Goal: Find contact information: Find contact information

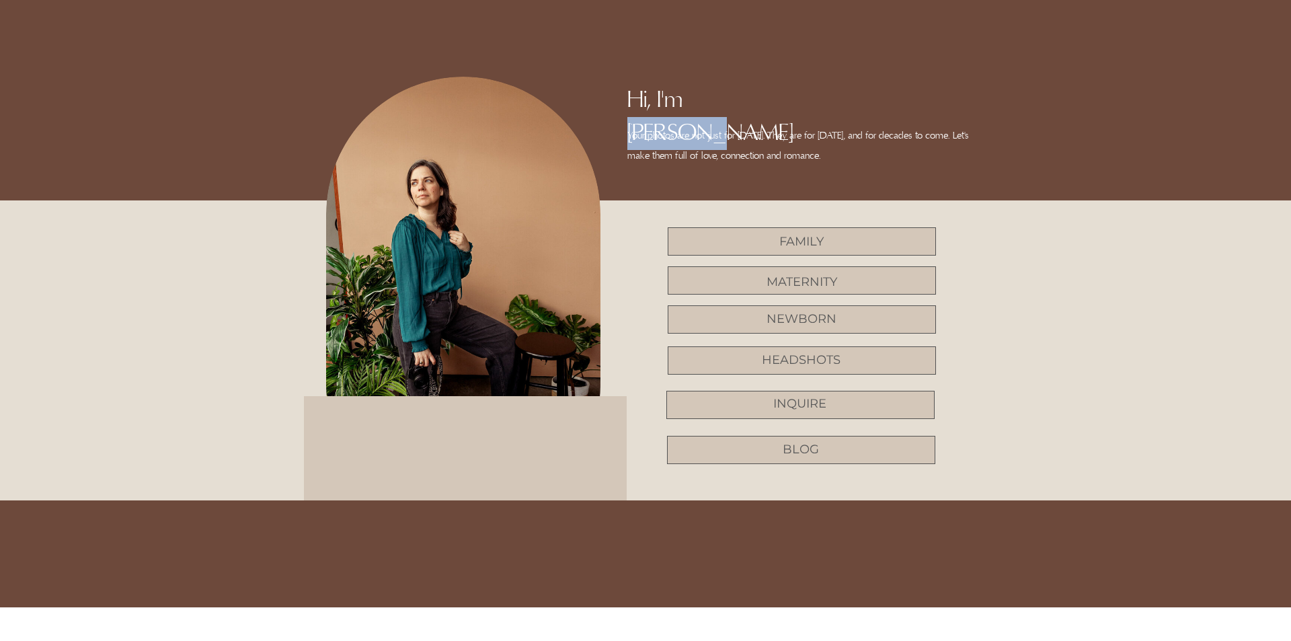
drag, startPoint x: 690, startPoint y: 94, endPoint x: 779, endPoint y: 93, distance: 88.8
click at [779, 93] on h2 "Hi, I'm [PERSON_NAME]" at bounding box center [703, 103] width 153 height 39
click at [812, 453] on h2 "blog" at bounding box center [800, 449] width 71 height 17
click at [800, 400] on h2 "Inquire" at bounding box center [800, 403] width 71 height 17
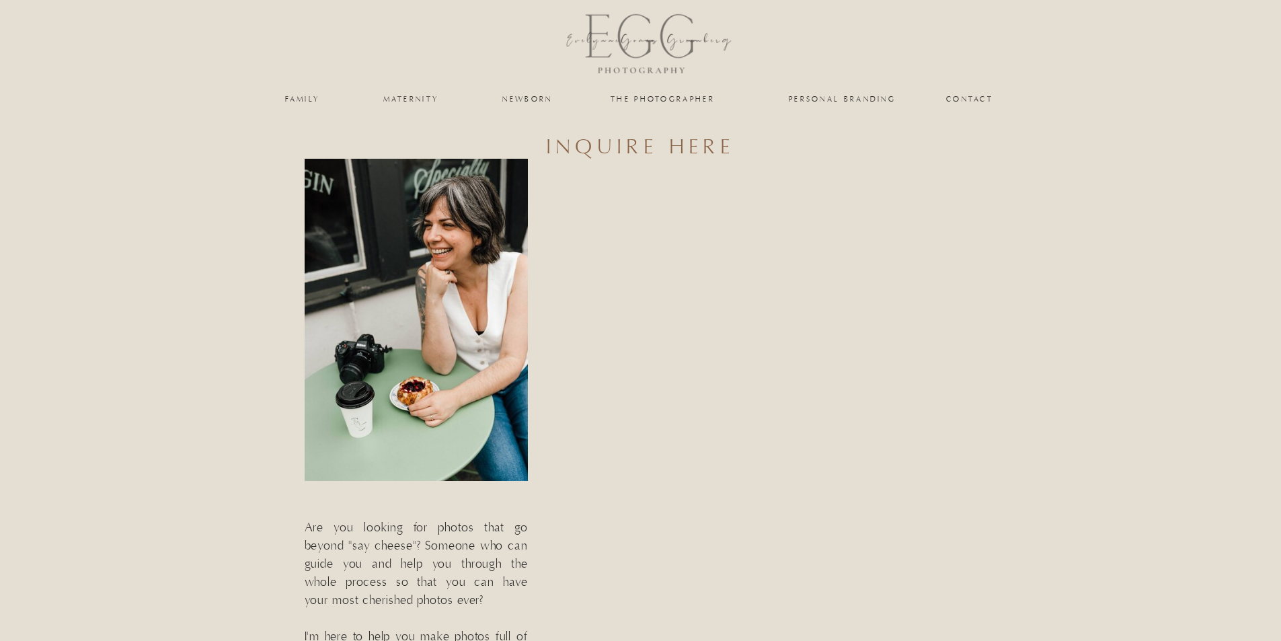
click at [975, 95] on nav "Contact" at bounding box center [970, 99] width 48 height 8
click at [971, 97] on nav "Contact" at bounding box center [970, 99] width 48 height 8
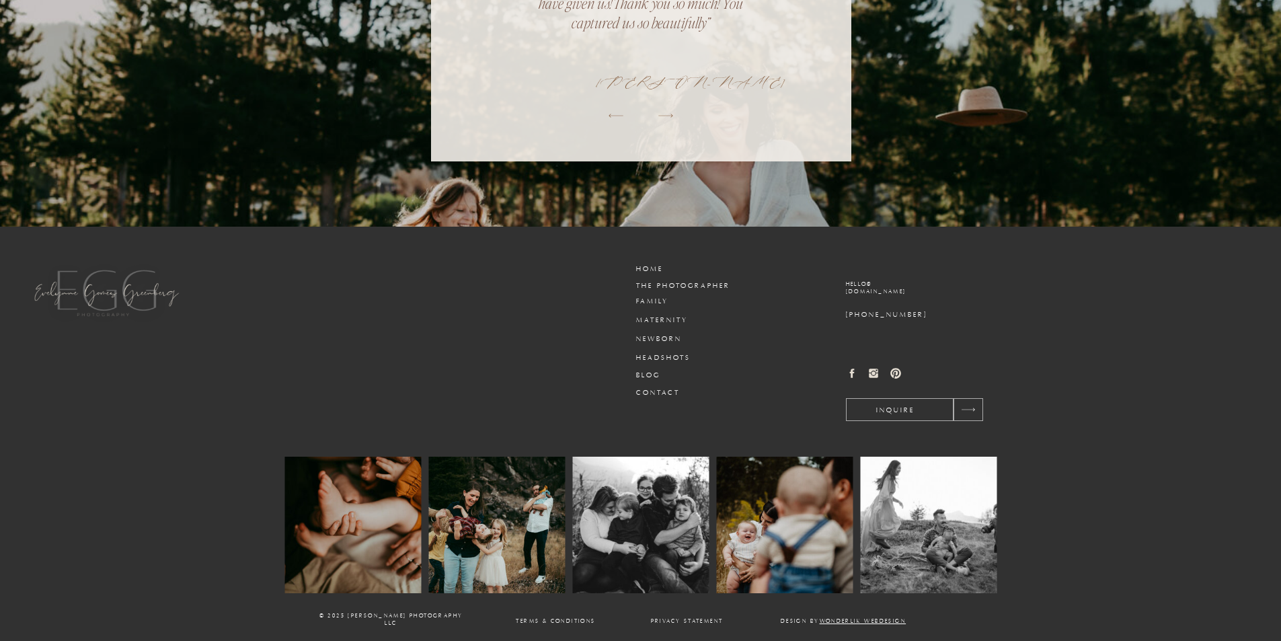
scroll to position [1298, 0]
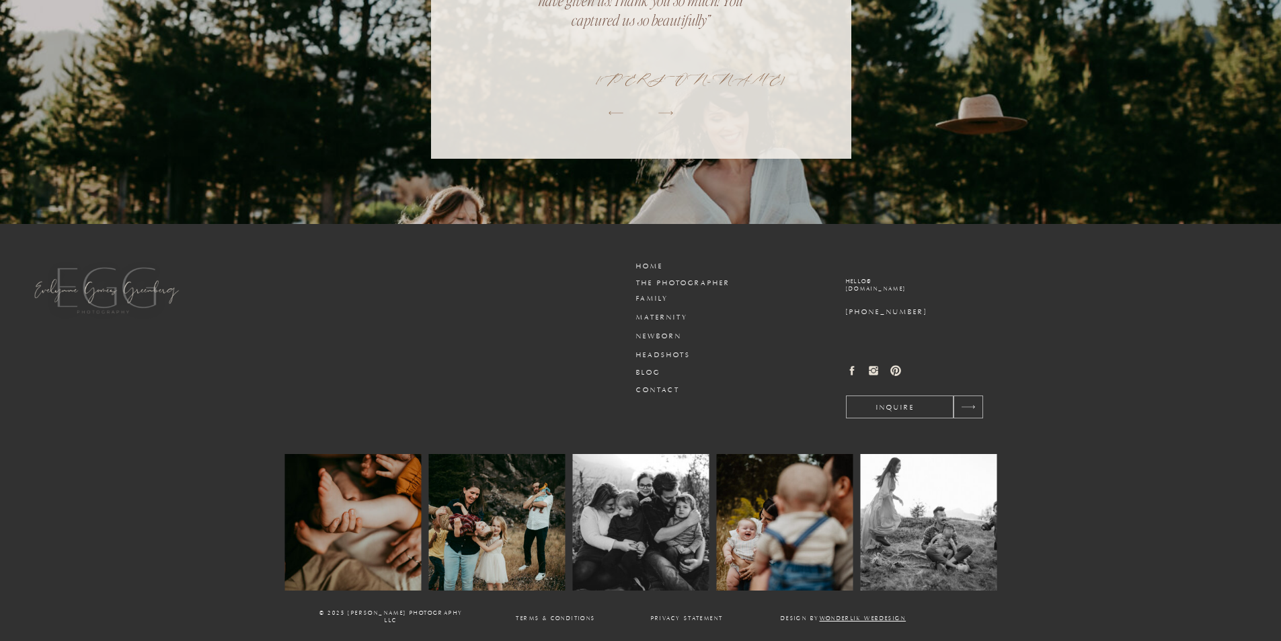
click at [853, 370] on icon at bounding box center [851, 370] width 5 height 9
click at [849, 370] on icon at bounding box center [852, 371] width 12 height 12
click at [857, 367] on icon at bounding box center [852, 371] width 12 height 12
click at [851, 367] on icon at bounding box center [851, 370] width 5 height 9
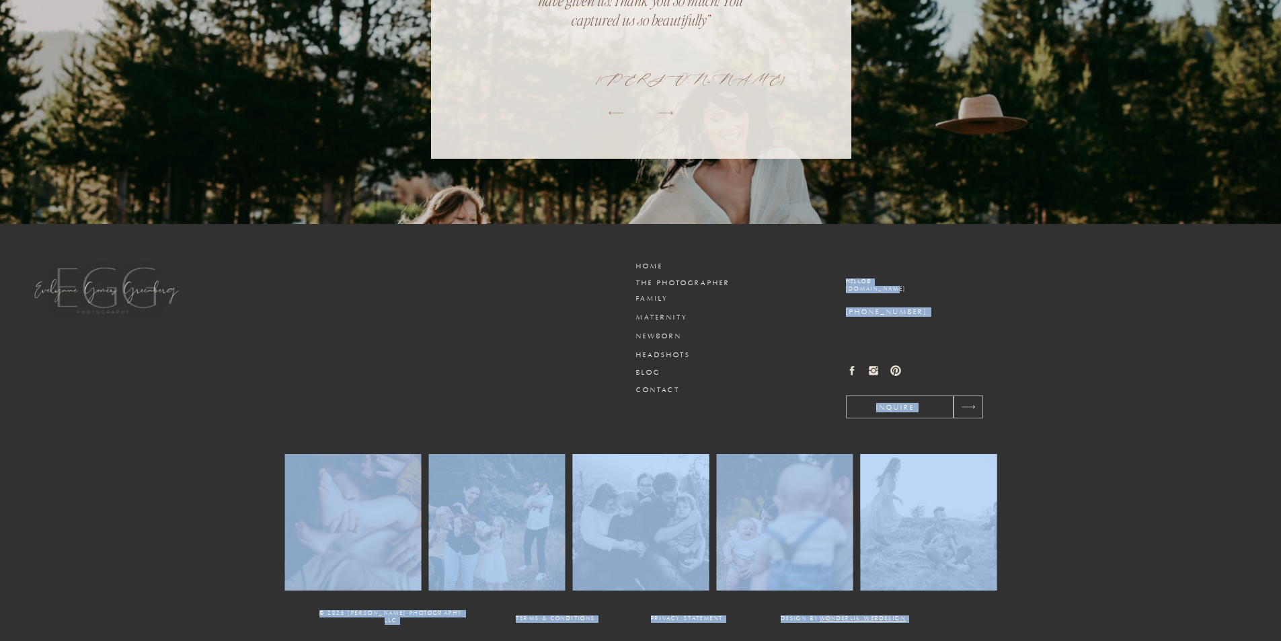
drag, startPoint x: 845, startPoint y: 279, endPoint x: 907, endPoint y: 295, distance: 63.1
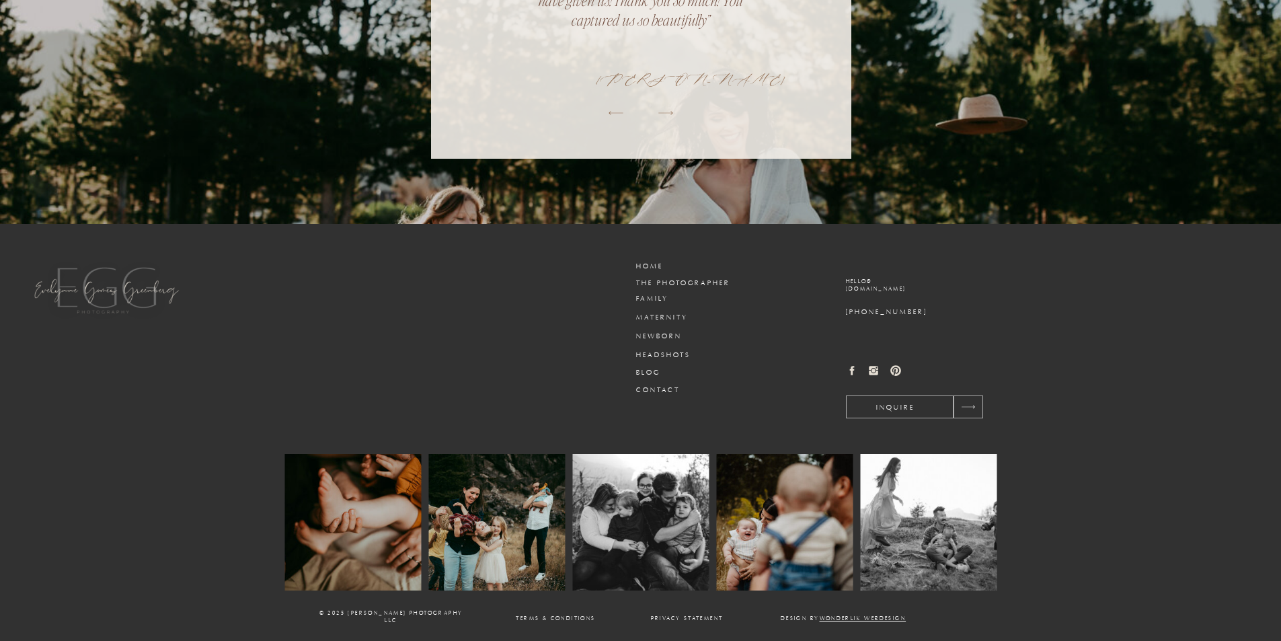
click at [853, 368] on icon at bounding box center [852, 371] width 12 height 12
click at [849, 370] on icon at bounding box center [852, 371] width 12 height 12
click at [853, 370] on icon at bounding box center [851, 370] width 5 height 9
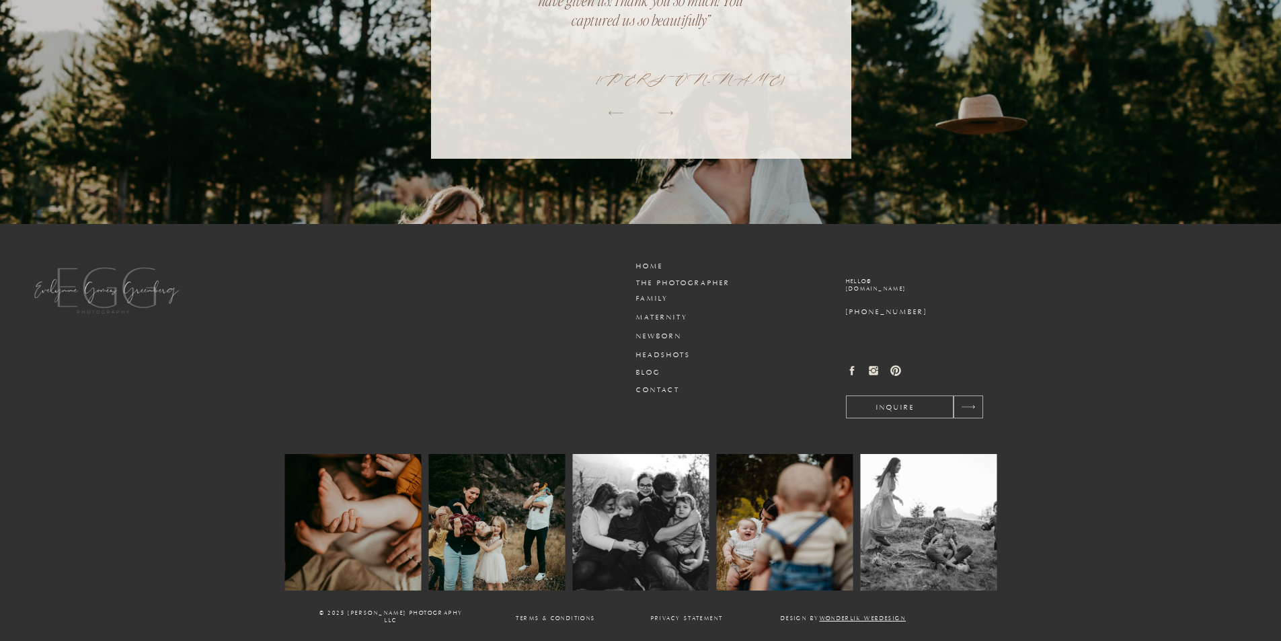
click at [873, 369] on icon at bounding box center [874, 371] width 12 height 12
click at [665, 387] on h3 "Contact" at bounding box center [668, 390] width 65 height 10
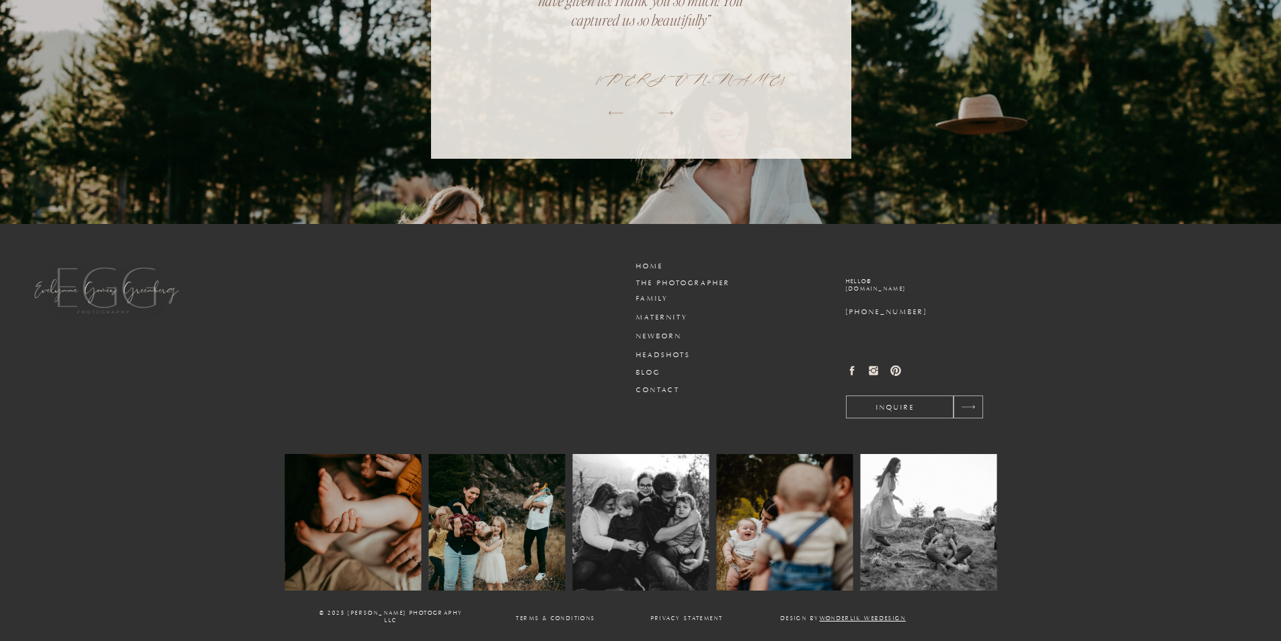
click at [852, 371] on icon at bounding box center [851, 370] width 5 height 9
click at [853, 370] on icon at bounding box center [851, 370] width 5 height 9
click at [853, 369] on icon at bounding box center [851, 370] width 5 height 9
drag, startPoint x: 889, startPoint y: 366, endPoint x: 898, endPoint y: 362, distance: 9.4
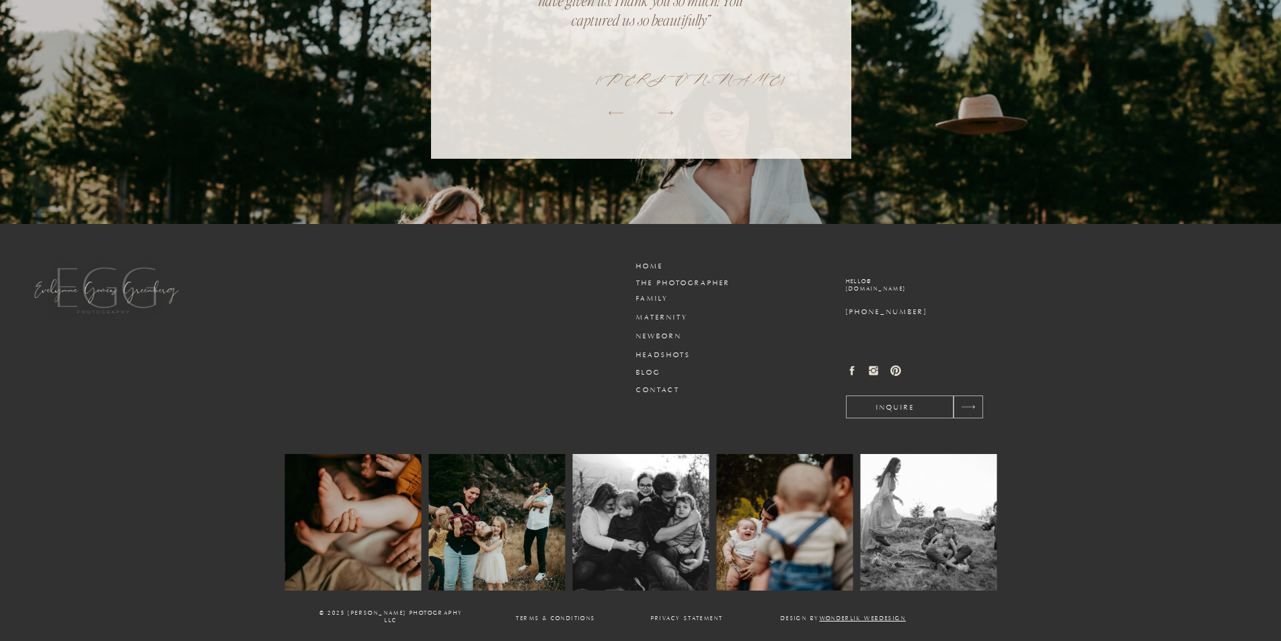
drag, startPoint x: 908, startPoint y: 357, endPoint x: 897, endPoint y: 354, distance: 11.1
